Goal: Task Accomplishment & Management: Manage account settings

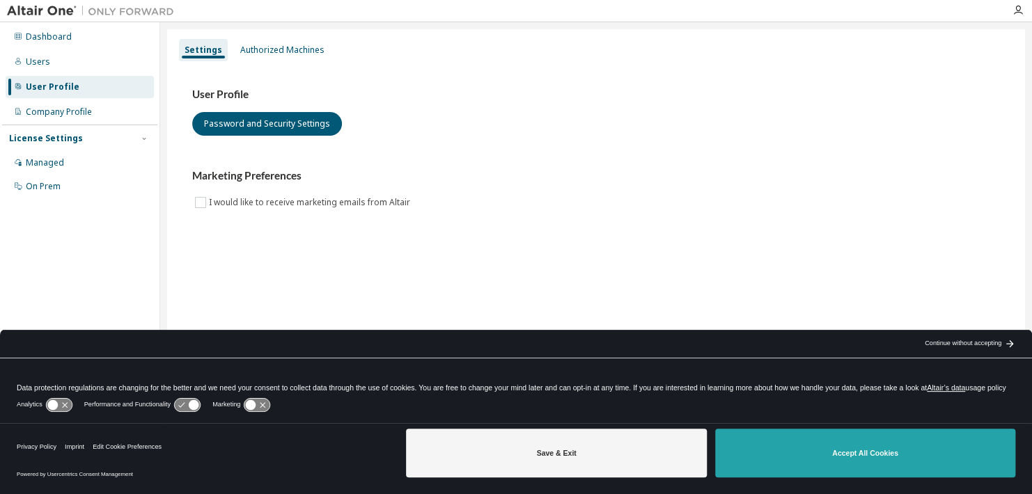
click at [815, 446] on button "Accept All Cookies" at bounding box center [865, 453] width 300 height 49
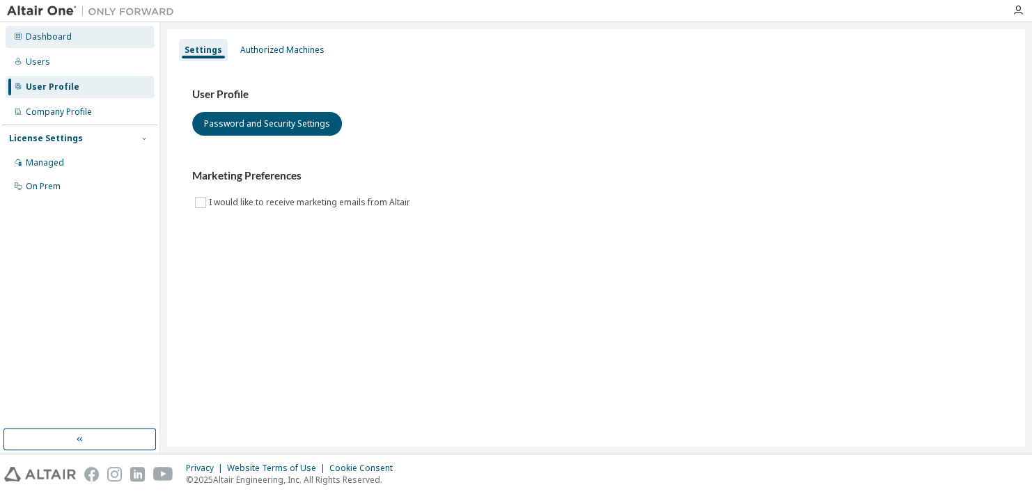
click at [59, 44] on div "Dashboard" at bounding box center [80, 37] width 148 height 22
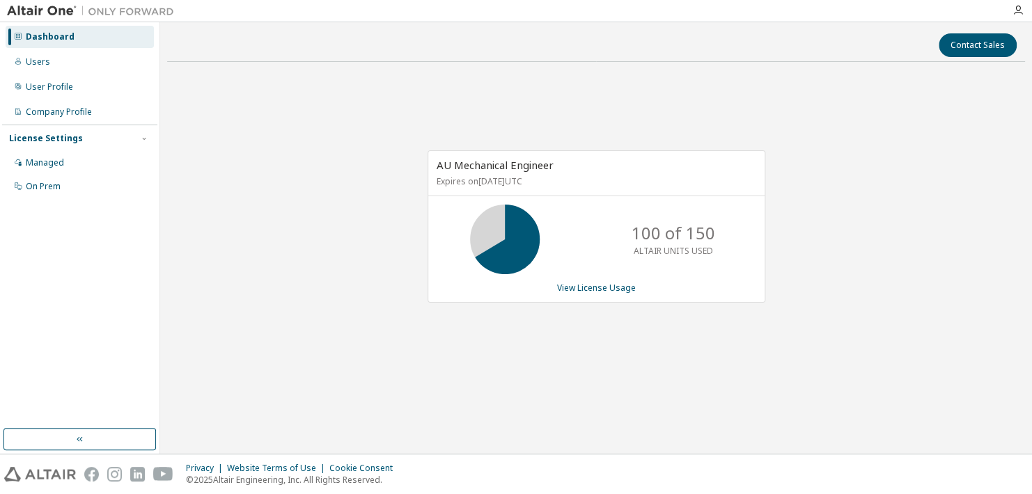
click at [26, 8] on img at bounding box center [94, 11] width 174 height 14
